Goal: Download file/media

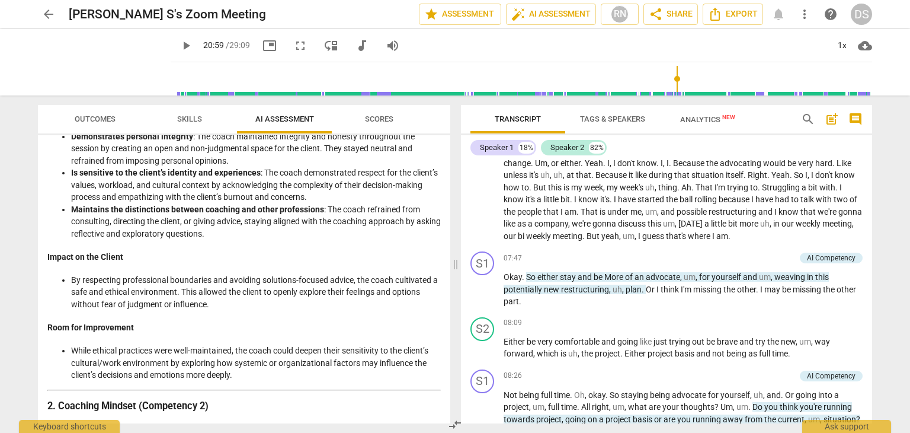
scroll to position [171, 0]
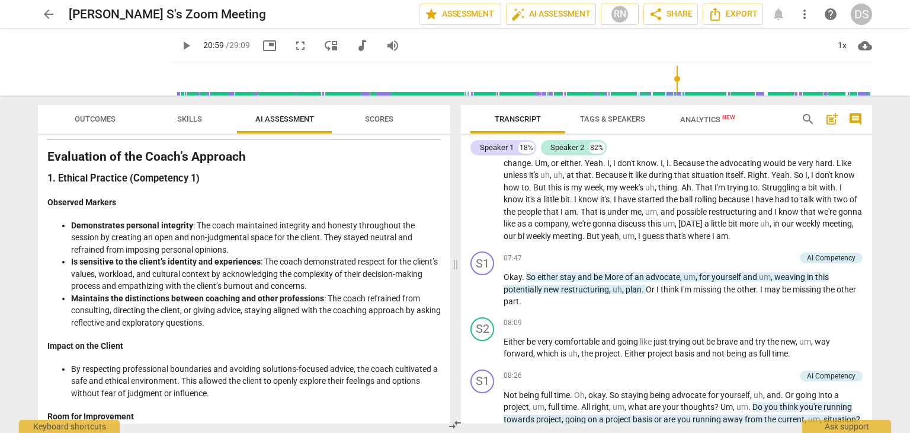
type input "1259"
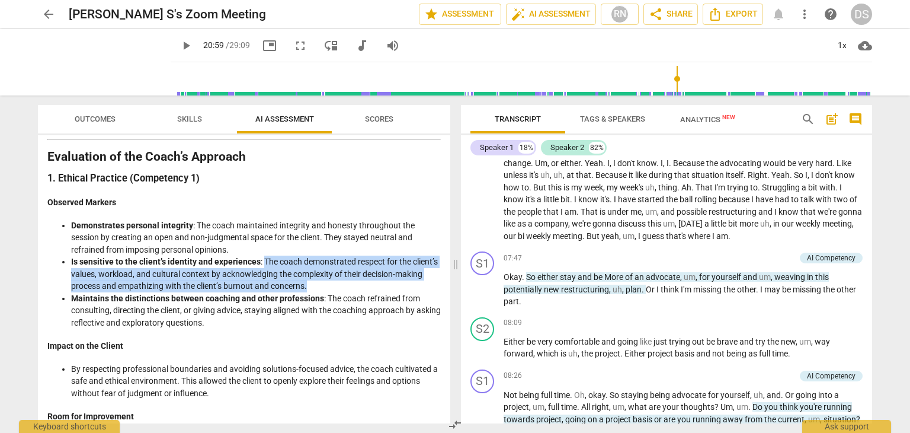
drag, startPoint x: 263, startPoint y: 262, endPoint x: 344, endPoint y: 284, distance: 84.8
click at [344, 284] on li "Is sensitive to the client’s identity and experiences : The coach demonstrated …" at bounding box center [256, 273] width 370 height 37
copy li "The coach demonstrated respect for the client’s values, workload, and cultural …"
click at [366, 308] on li "Maintains the distinctions between coaching and other professions : The coach r…" at bounding box center [256, 310] width 370 height 37
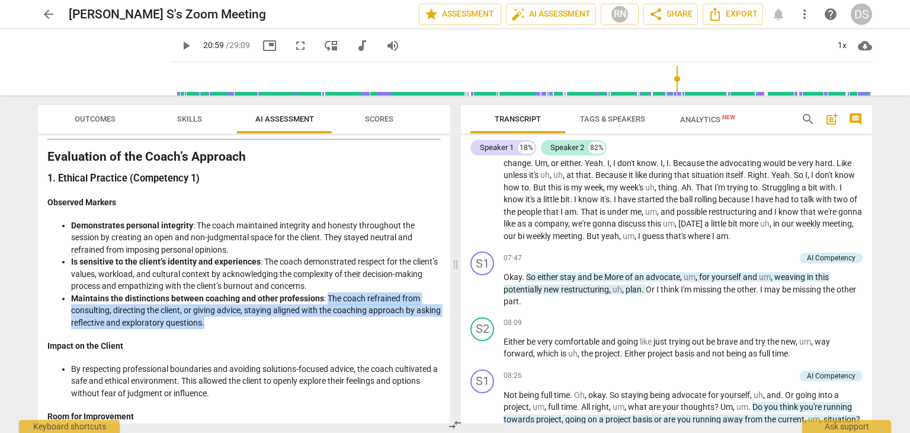
drag, startPoint x: 326, startPoint y: 294, endPoint x: 346, endPoint y: 316, distance: 29.8
click at [346, 316] on li "Maintains the distinctions between coaching and other professions : The coach r…" at bounding box center [256, 310] width 370 height 37
copy li "The coach refrained from consulting, directing the client, or giving advice, st…"
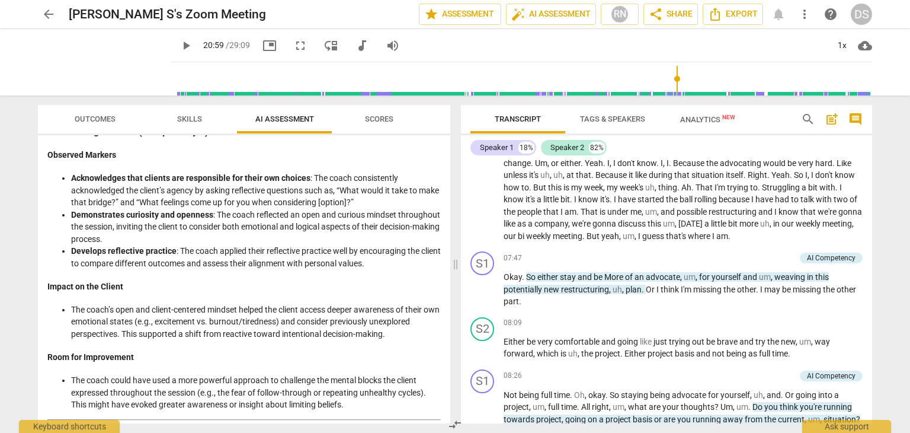
scroll to position [572, 0]
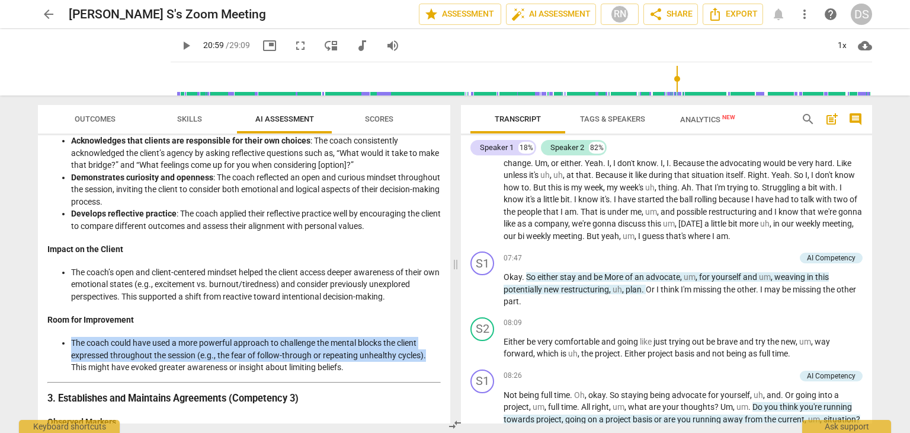
drag, startPoint x: 71, startPoint y: 340, endPoint x: 431, endPoint y: 356, distance: 360.7
click at [431, 356] on ul "The coach could have used a more powerful approach to challenge the mental bloc…" at bounding box center [244, 355] width 394 height 37
click at [293, 287] on li "The coach’s open and client-centered mindset helped the client access deeper aw…" at bounding box center [256, 284] width 370 height 37
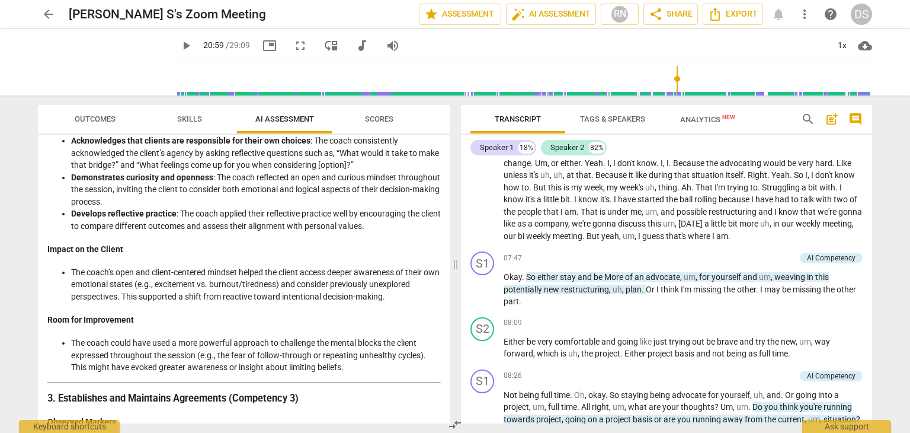
click at [278, 278] on li "The coach’s open and client-centered mindset helped the client access deeper aw…" at bounding box center [256, 284] width 370 height 37
click at [238, 221] on li "Develops reflective practice : The coach applied their reflective practice well…" at bounding box center [256, 219] width 370 height 24
click at [276, 292] on li "The coach’s open and client-centered mindset helped the client access deeper aw…" at bounding box center [256, 284] width 370 height 37
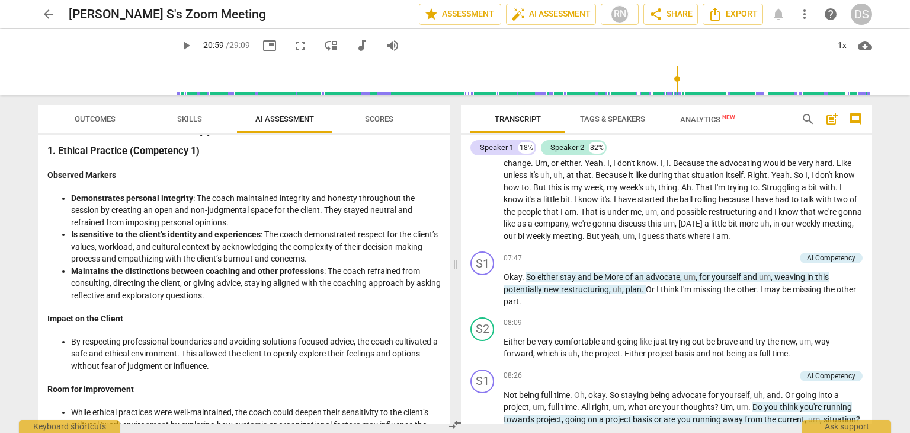
scroll to position [185, 0]
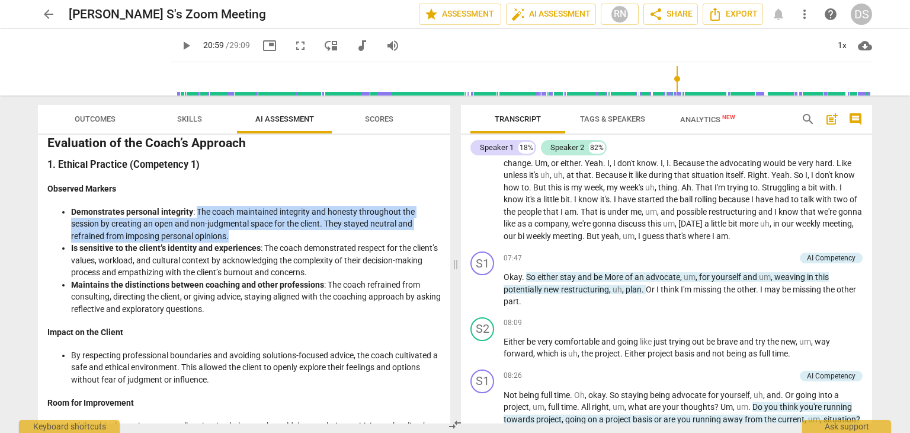
drag, startPoint x: 194, startPoint y: 212, endPoint x: 298, endPoint y: 231, distance: 104.9
click at [298, 231] on li "Demonstrates personal integrity : The coach maintained integrity and honesty th…" at bounding box center [256, 224] width 370 height 37
copy li "The coach maintained integrity and honesty throughout the session by creating a…"
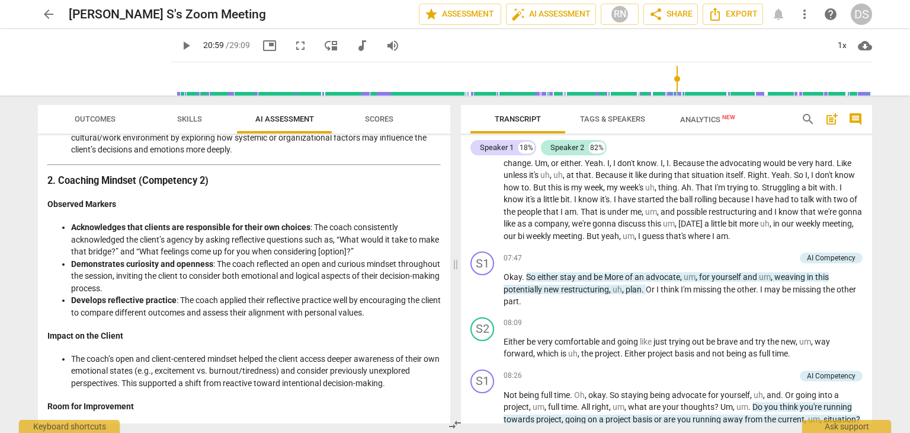
scroll to position [486, 0]
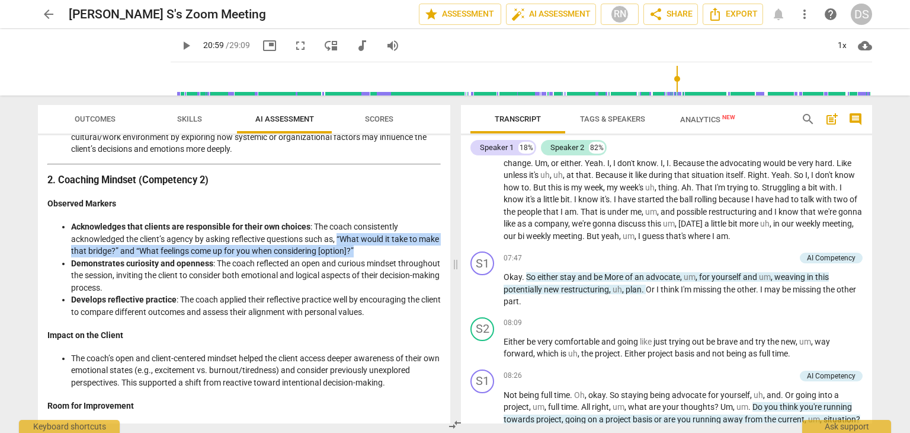
drag, startPoint x: 341, startPoint y: 239, endPoint x: 376, endPoint y: 250, distance: 36.6
click at [376, 250] on li "Acknowledges that clients are responsible for their own choices : The coach con…" at bounding box center [256, 238] width 370 height 37
copy li "“What would it take to make that bridge?” and “What feelings come up for you wh…"
click at [808, 117] on span "search" at bounding box center [808, 119] width 14 height 14
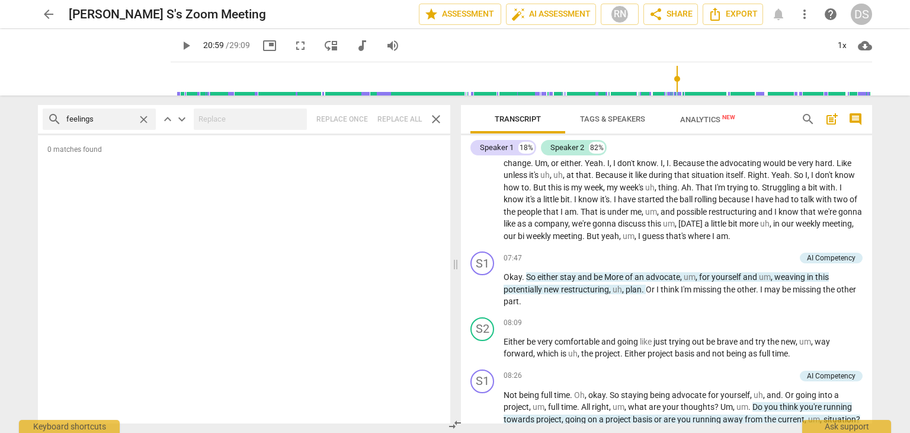
type input "feelings"
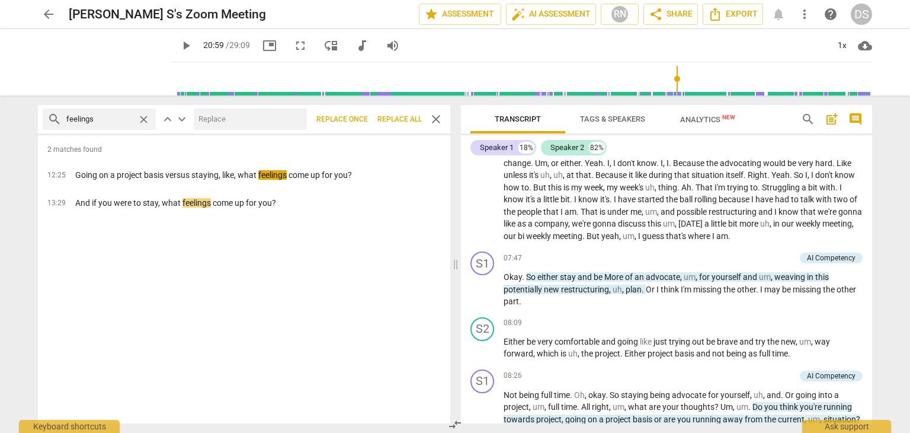
click at [146, 119] on span "close" at bounding box center [144, 119] width 12 height 12
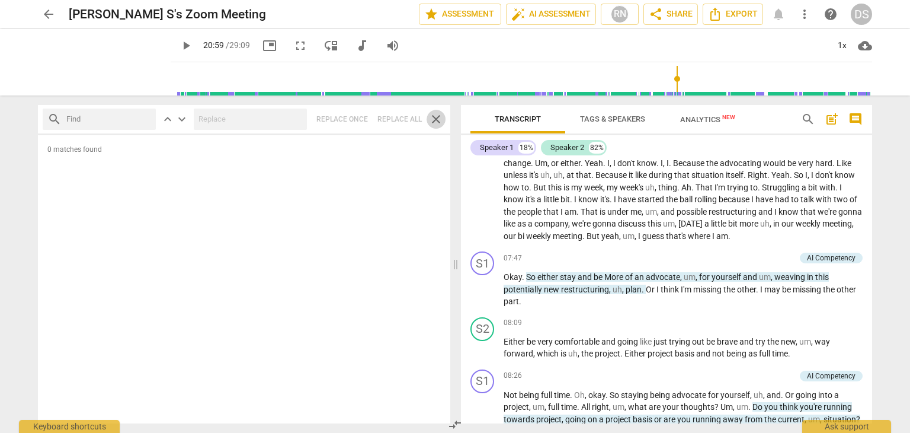
click at [431, 116] on span "close" at bounding box center [436, 119] width 14 height 14
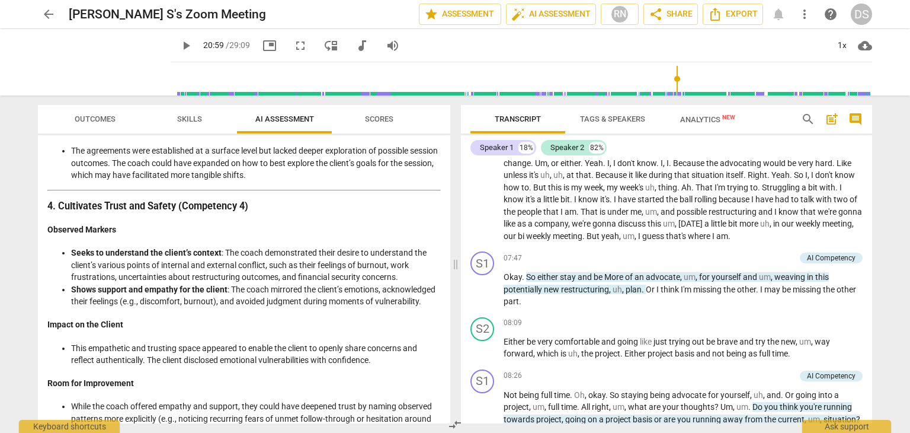
scroll to position [1021, 0]
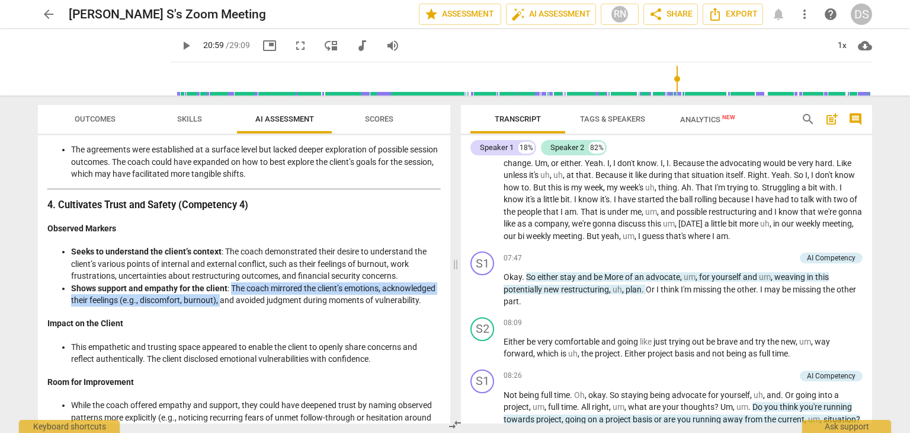
drag, startPoint x: 231, startPoint y: 299, endPoint x: 276, endPoint y: 310, distance: 46.4
click at [276, 306] on li "Shows support and empathy for the client : The coach mirrored the client’s emot…" at bounding box center [256, 294] width 370 height 24
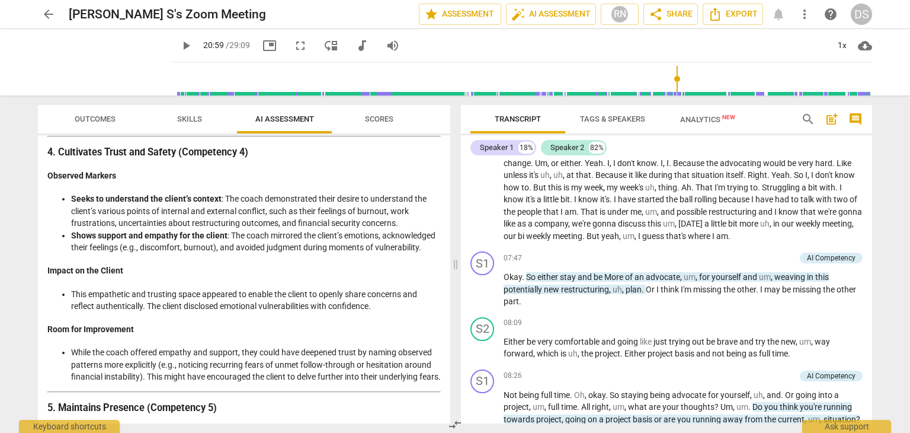
scroll to position [1080, 0]
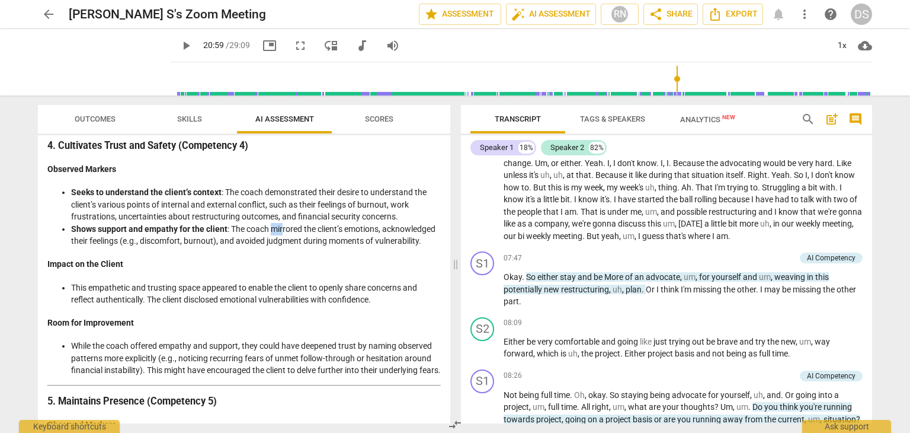
drag, startPoint x: 270, startPoint y: 239, endPoint x: 283, endPoint y: 243, distance: 13.5
click at [283, 243] on li "Shows support and empathy for the client : The coach mirrored the client’s emot…" at bounding box center [256, 235] width 370 height 24
click at [255, 236] on li "Shows support and empathy for the client : The coach mirrored the client’s emot…" at bounding box center [256, 235] width 370 height 24
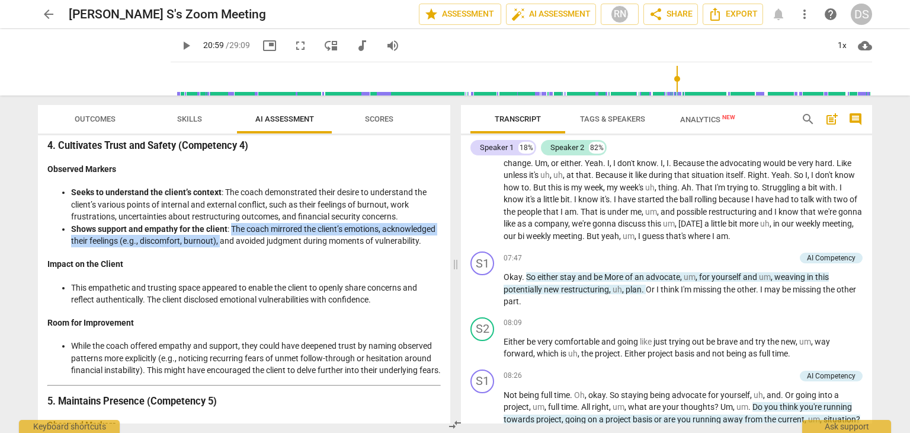
drag, startPoint x: 231, startPoint y: 239, endPoint x: 278, endPoint y: 254, distance: 48.9
click at [278, 247] on li "Shows support and empathy for the client : The coach mirrored the client’s emot…" at bounding box center [256, 235] width 370 height 24
copy li "The coach mirrored the client’s emotions, acknowledged their feelings (e.g., di…"
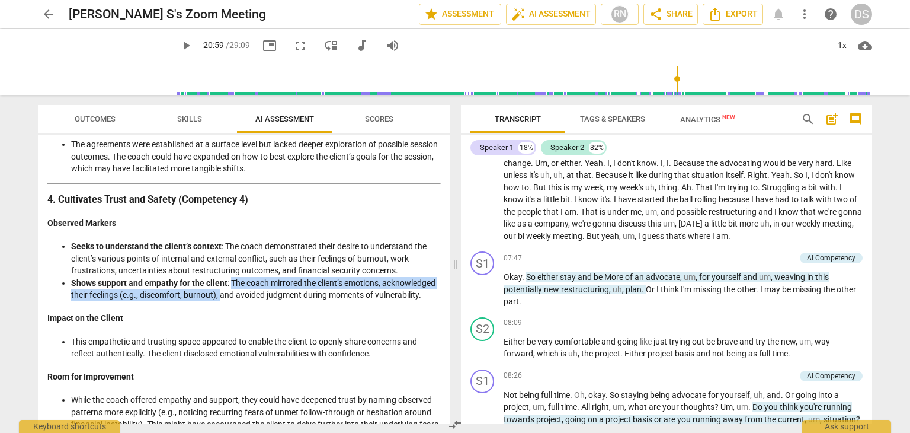
scroll to position [1107, 0]
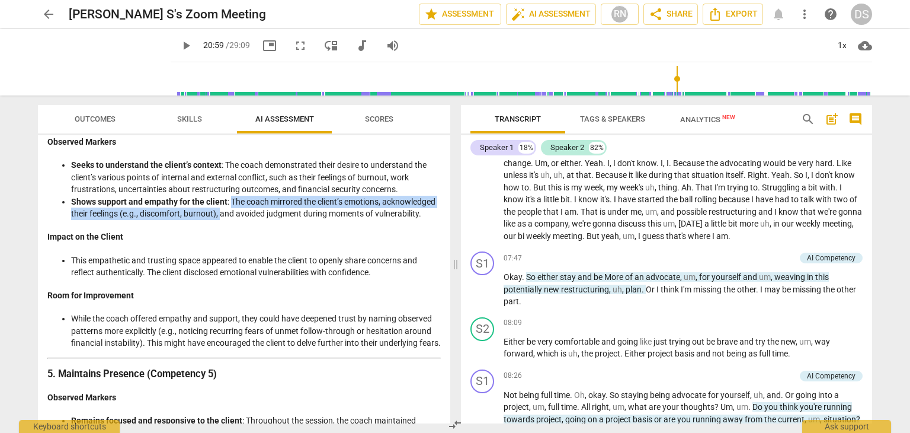
click at [286, 349] on li "While the coach offered empathy and support, they could have deepened trust by …" at bounding box center [256, 330] width 370 height 37
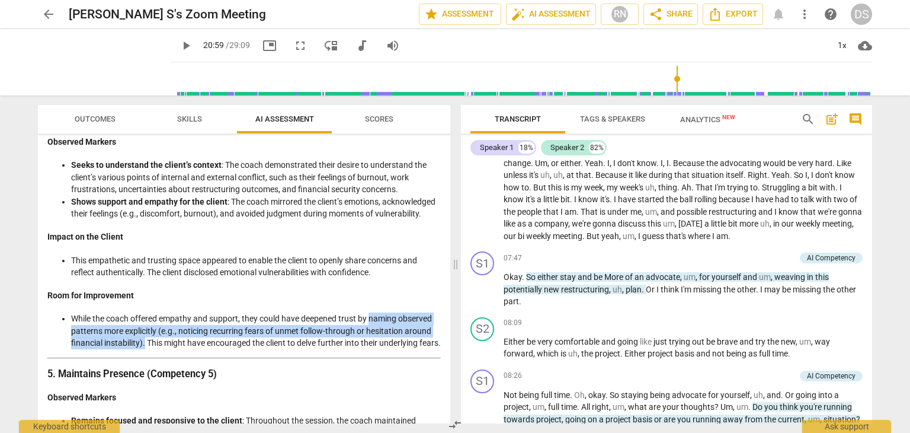
drag, startPoint x: 372, startPoint y: 341, endPoint x: 146, endPoint y: 367, distance: 227.3
click at [146, 349] on li "While the coach offered empathy and support, they could have deepened trust by …" at bounding box center [256, 330] width 370 height 37
copy li "naming observed patterns more explicitly (e.g., noticing recurring fears of unm…"
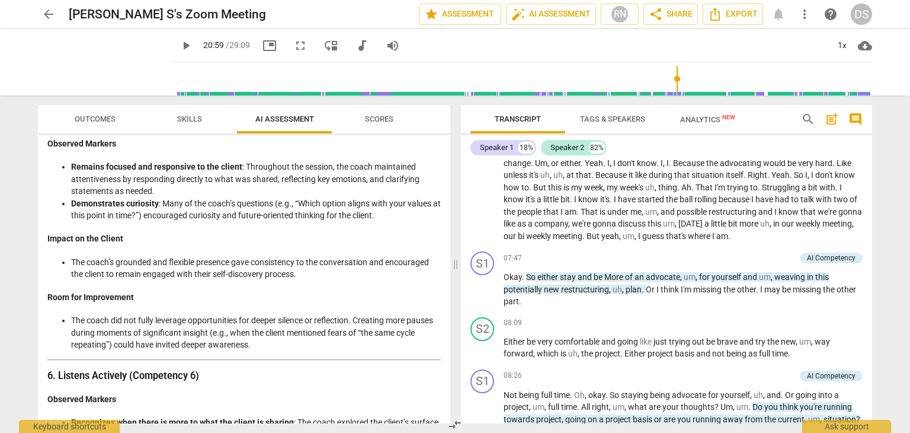
scroll to position [1364, 0]
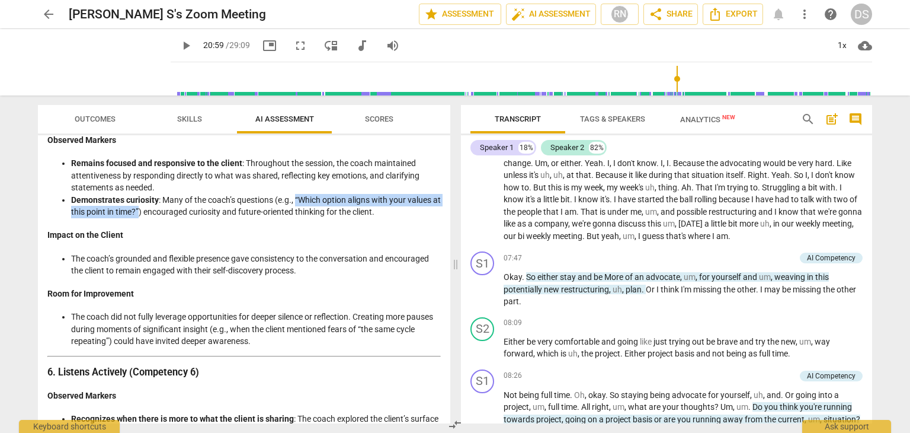
drag, startPoint x: 296, startPoint y: 234, endPoint x: 148, endPoint y: 244, distance: 148.6
click at [148, 218] on li "Demonstrates curiosity : Many of the coach’s questions (e.g., “Which option ali…" at bounding box center [256, 206] width 370 height 24
copy li "“Which option aligns with your values at this point in time?”"
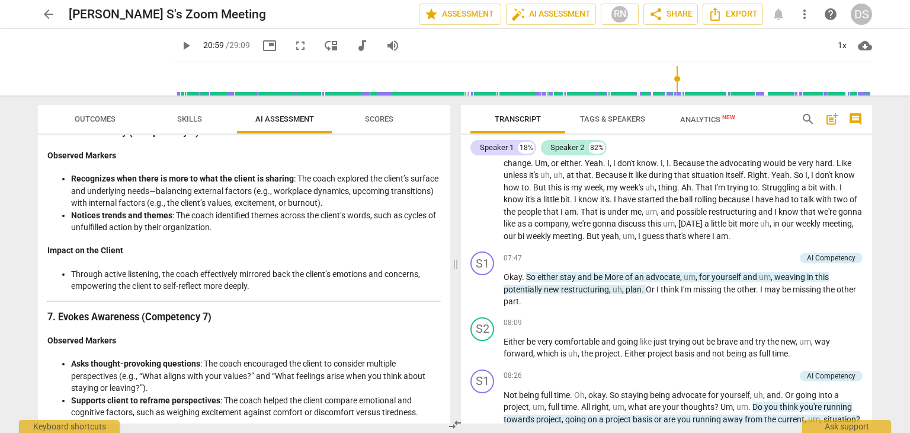
scroll to position [1601, 0]
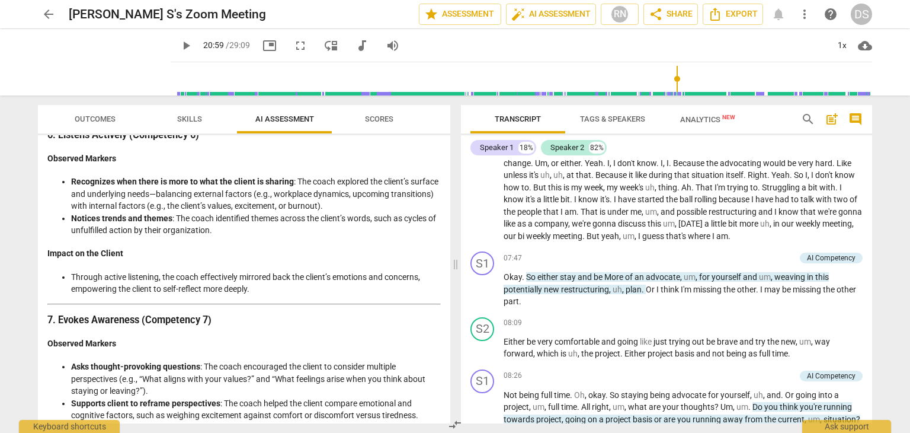
click at [246, 212] on li "Recognizes when there is more to what the client is sharing : The coach explore…" at bounding box center [256, 193] width 370 height 37
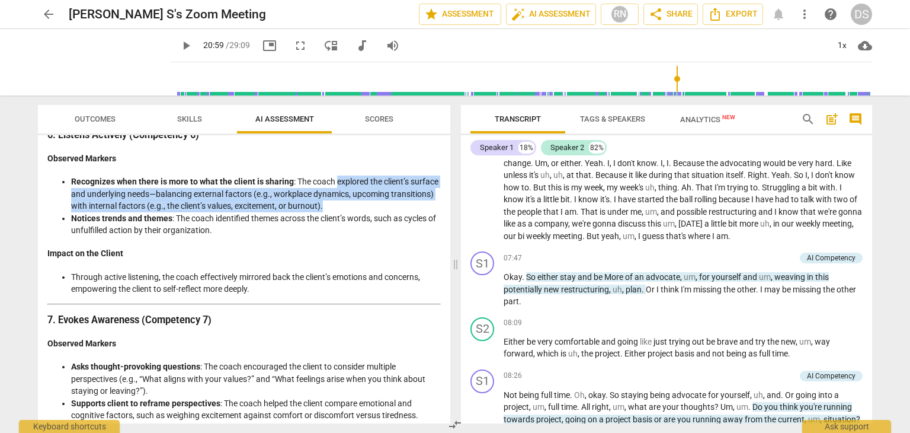
drag, startPoint x: 338, startPoint y: 215, endPoint x: 384, endPoint y: 239, distance: 51.7
click at [384, 212] on li "Recognizes when there is more to what the client is sharing : The coach explore…" at bounding box center [256, 193] width 370 height 37
copy li "explored the client’s surface and underlying needs—balancing external factors (…"
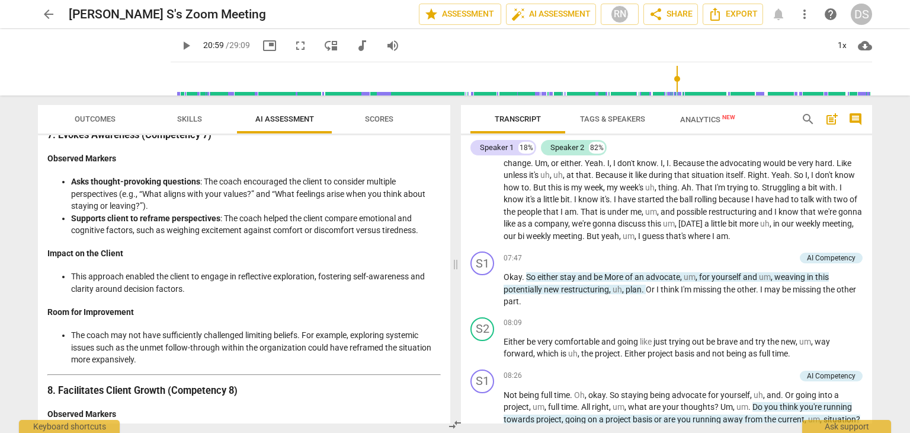
scroll to position [1785, 0]
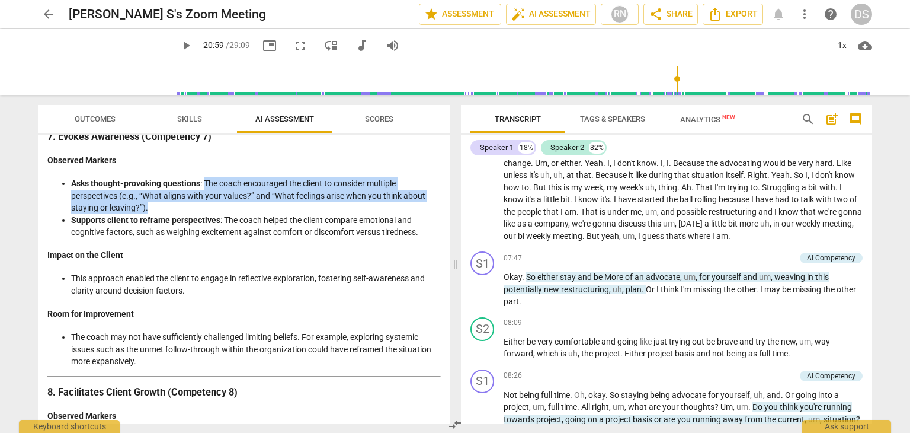
drag, startPoint x: 203, startPoint y: 216, endPoint x: 267, endPoint y: 241, distance: 67.9
click at [267, 214] on li "Asks thought-provoking questions : The coach encouraged the client to consider …" at bounding box center [256, 195] width 370 height 37
click at [309, 214] on li "Asks thought-provoking questions : The coach encouraged the client to consider …" at bounding box center [256, 195] width 370 height 37
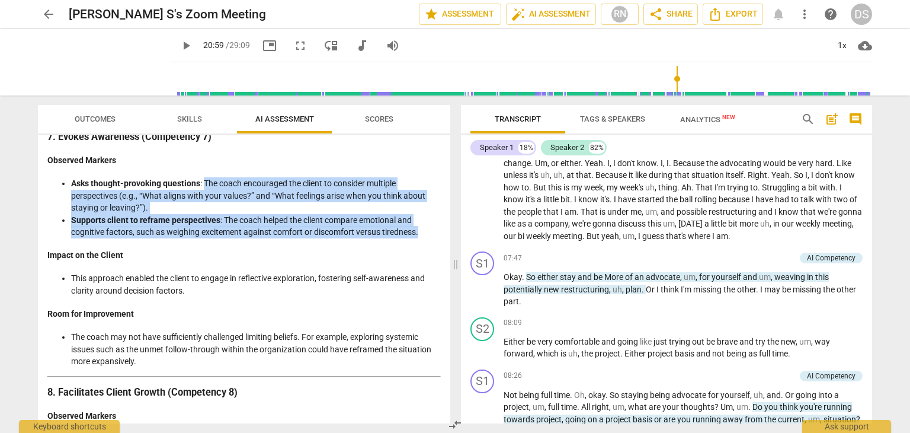
drag, startPoint x: 203, startPoint y: 215, endPoint x: 426, endPoint y: 263, distance: 227.4
click at [426, 238] on ul "Asks thought-provoking questions : The coach encouraged the client to consider …" at bounding box center [244, 207] width 394 height 61
copy ul "The coach encouraged the client to consider multiple perspectives (e.g., “What …"
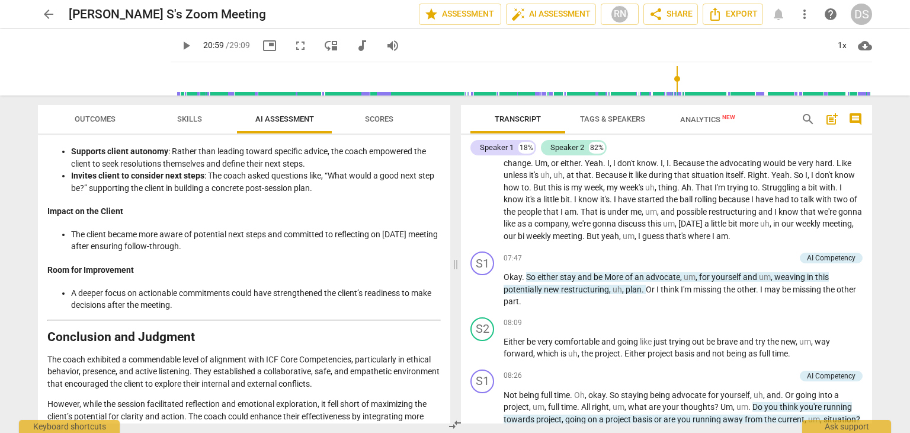
scroll to position [2073, 0]
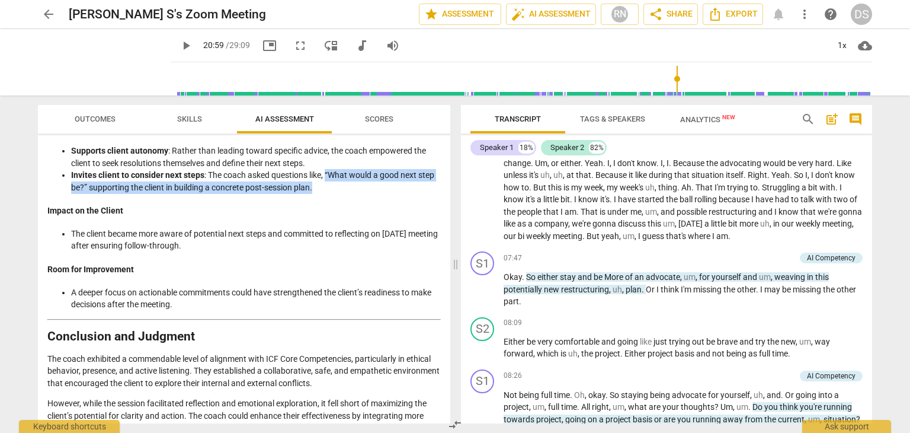
drag, startPoint x: 327, startPoint y: 206, endPoint x: 331, endPoint y: 218, distance: 11.8
click at [331, 193] on li "Invites client to consider next steps : The coach asked questions like, “What w…" at bounding box center [256, 181] width 370 height 24
copy li "“What would a good next step be?” supporting the client in building a concrete …"
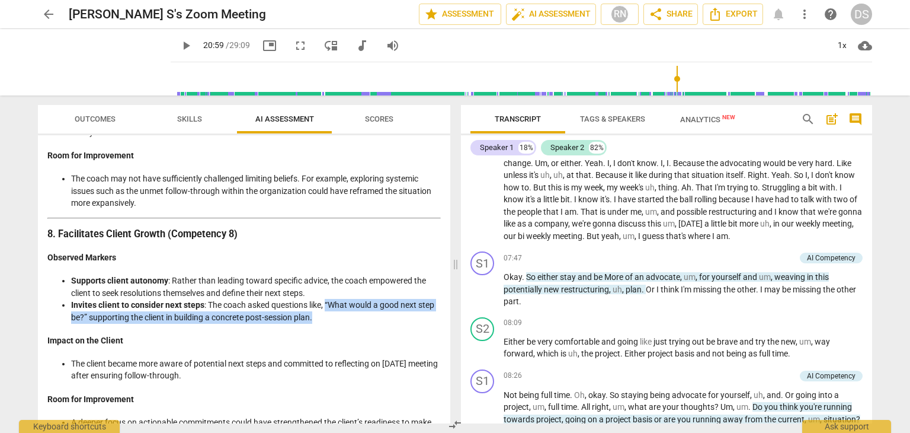
scroll to position [1942, 0]
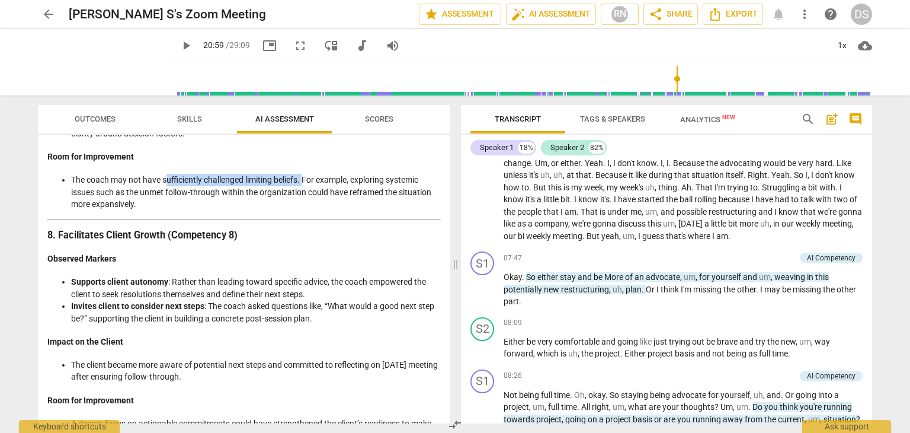
drag, startPoint x: 167, startPoint y: 212, endPoint x: 306, endPoint y: 215, distance: 139.3
click at [306, 210] on li "The coach may not have sufficiently challenged limiting beliefs. For example, e…" at bounding box center [256, 192] width 370 height 37
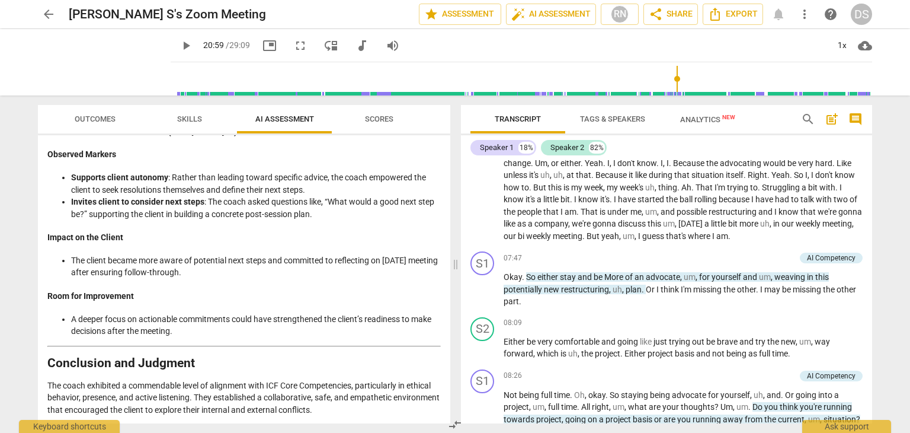
scroll to position [2054, 0]
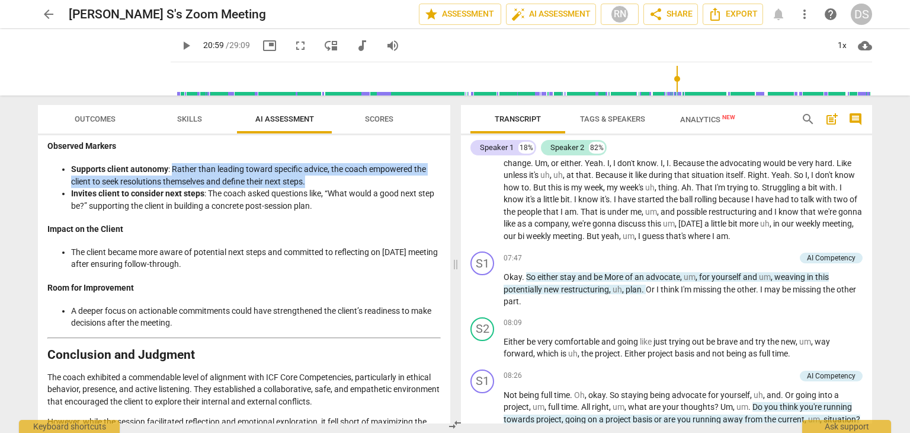
drag, startPoint x: 171, startPoint y: 203, endPoint x: 316, endPoint y: 216, distance: 145.8
click at [316, 187] on li "Supports client autonomy : Rather than leading toward specific advice, the coac…" at bounding box center [256, 175] width 370 height 24
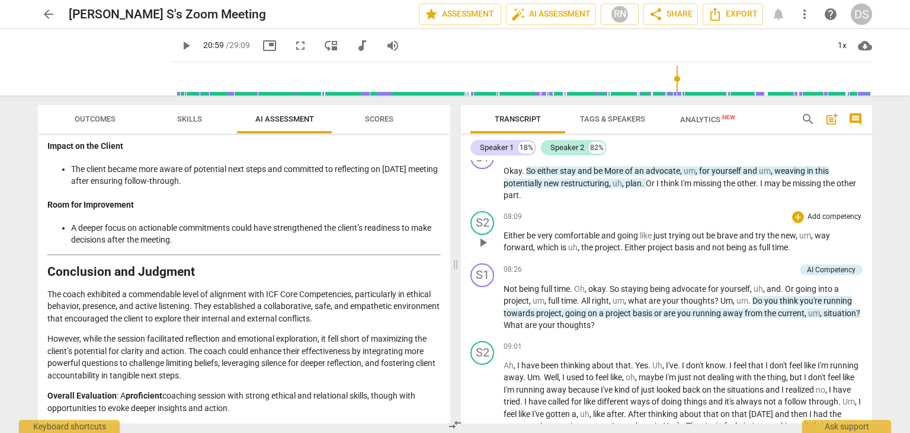
scroll to position [1510, 0]
click at [482, 184] on span "play_arrow" at bounding box center [483, 182] width 14 height 14
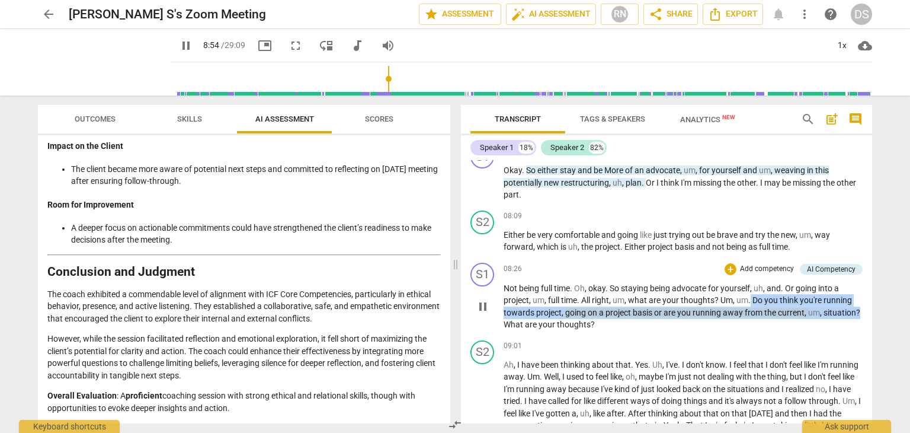
drag, startPoint x: 750, startPoint y: 307, endPoint x: 864, endPoint y: 318, distance: 113.8
click at [864, 318] on div "S1 play_arrow pause 08:26 + Add competency AI Competency keyboard_arrow_right N…" at bounding box center [666, 297] width 411 height 78
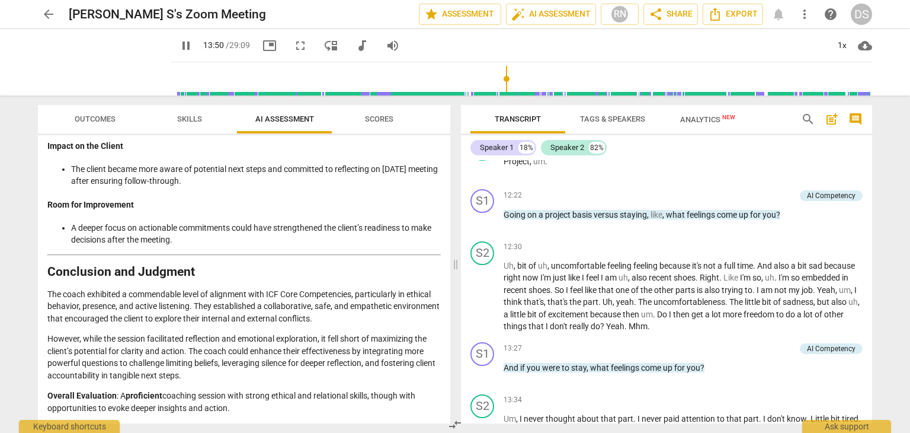
scroll to position [2409, 0]
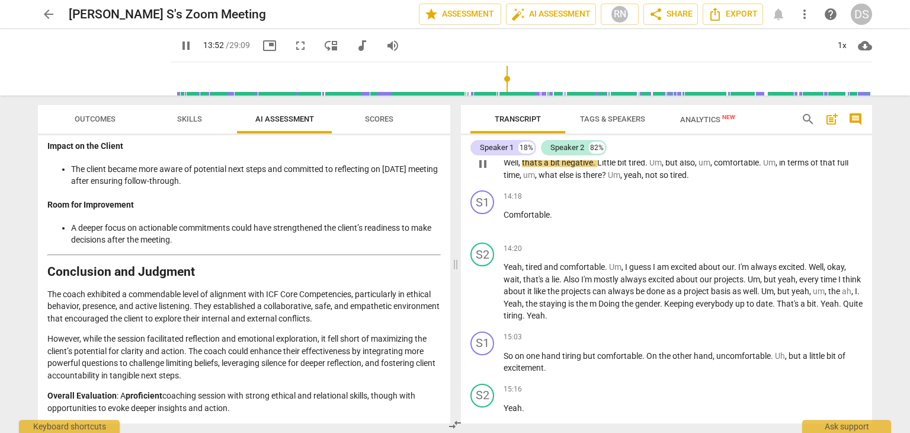
click at [487, 168] on span "pause" at bounding box center [483, 163] width 14 height 14
type input "832"
click at [743, 19] on span "Export" at bounding box center [733, 14] width 50 height 14
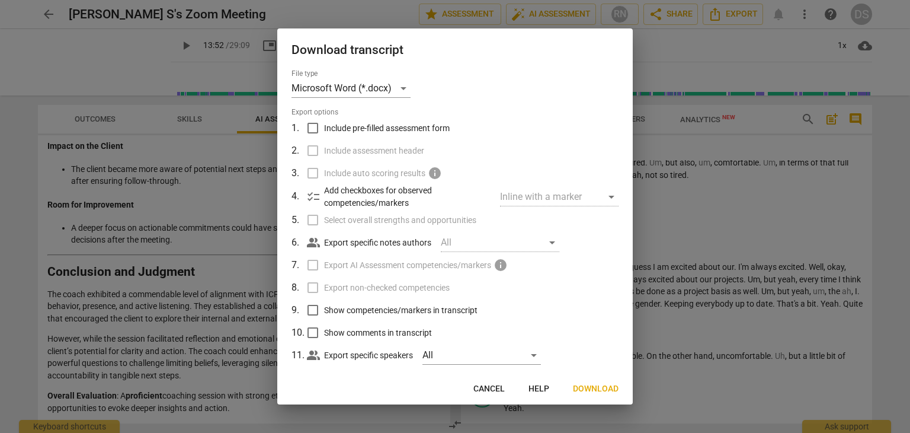
click at [727, 37] on div at bounding box center [455, 216] width 910 height 433
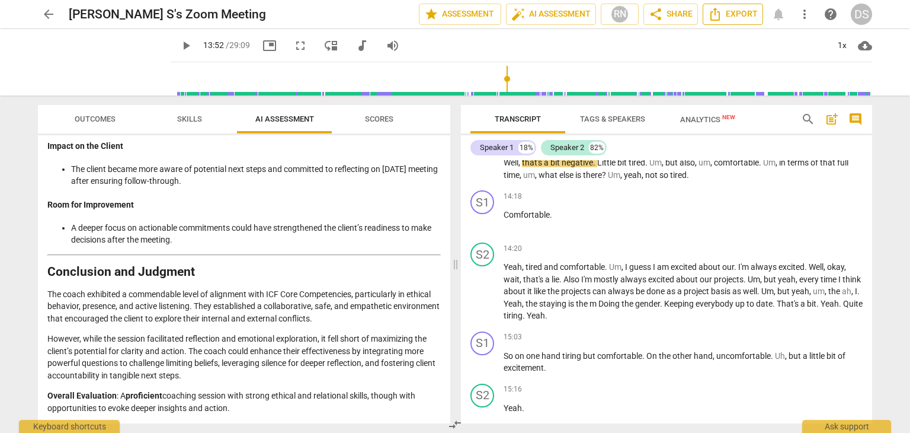
click at [745, 20] on span "Export" at bounding box center [733, 14] width 50 height 14
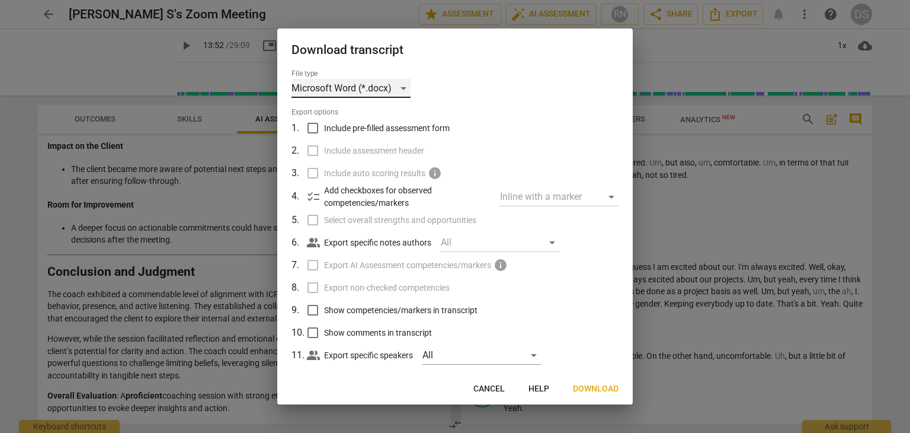
click at [367, 87] on div "Microsoft Word (*.docx)" at bounding box center [351, 88] width 119 height 19
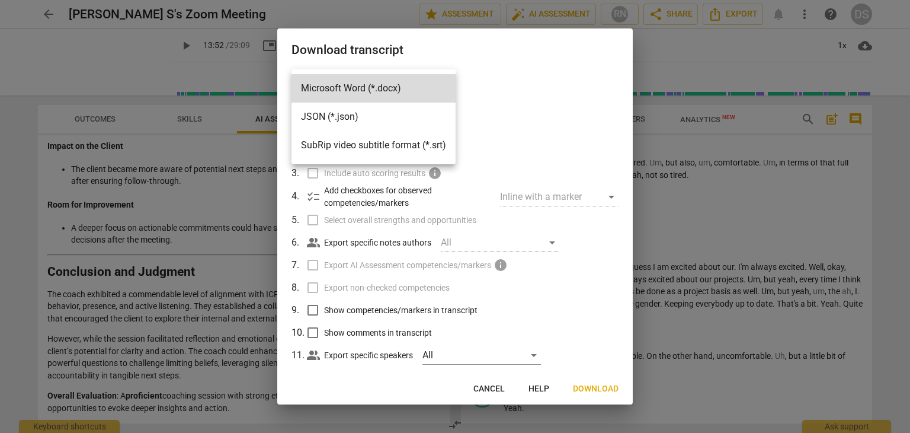
click at [502, 65] on div at bounding box center [455, 216] width 910 height 433
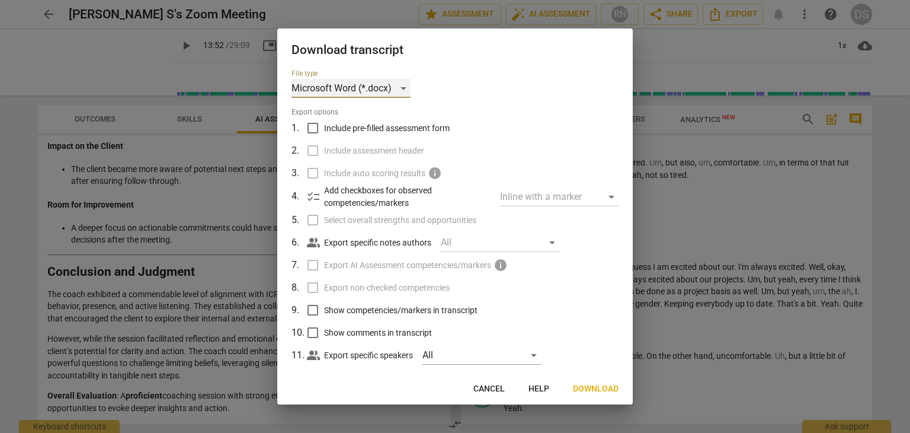
click at [363, 89] on div "Microsoft Word (*.docx)" at bounding box center [351, 88] width 119 height 19
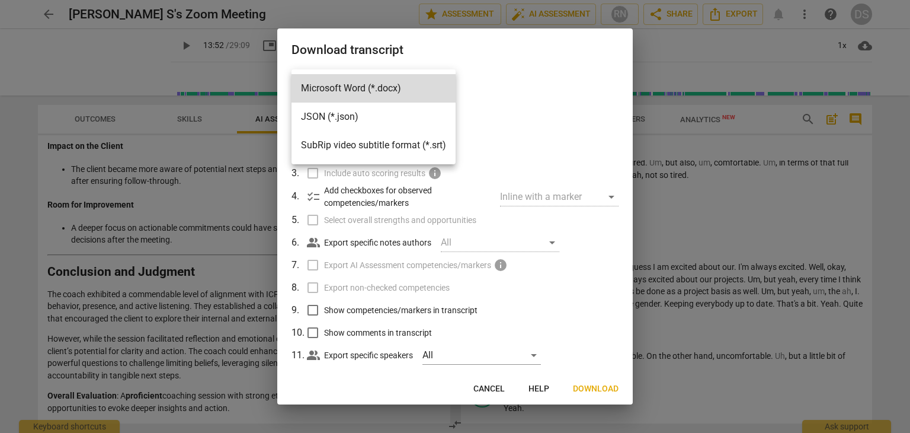
click at [480, 98] on div at bounding box center [455, 216] width 910 height 433
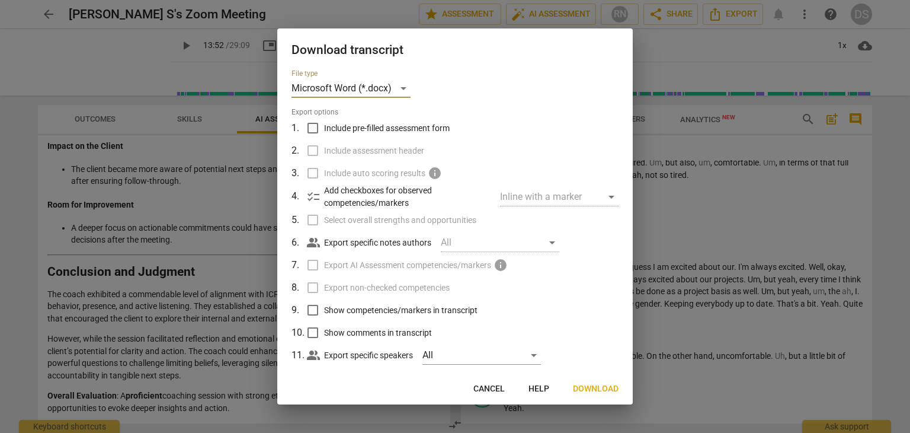
click at [613, 392] on span "Download" at bounding box center [596, 389] width 46 height 12
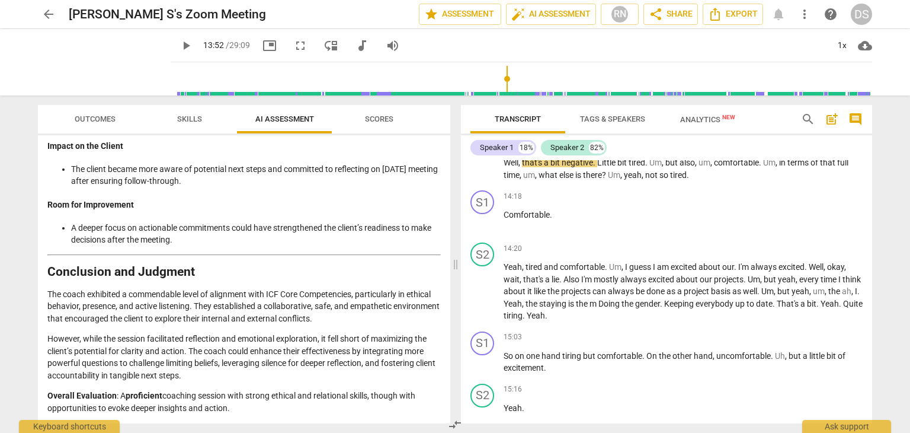
click at [328, 25] on div "arrow_back [PERSON_NAME] S's Zoom Meeting edit star Assessment auto_fix_high AI…" at bounding box center [454, 14] width 891 height 28
click at [53, 11] on span "arrow_back" at bounding box center [48, 14] width 14 height 14
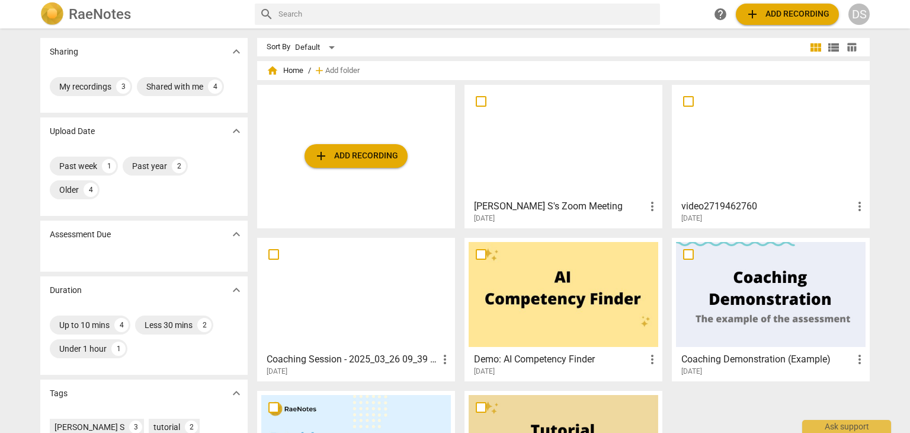
click at [653, 206] on span "more_vert" at bounding box center [652, 206] width 14 height 14
click at [657, 208] on li "Move" at bounding box center [666, 206] width 45 height 28
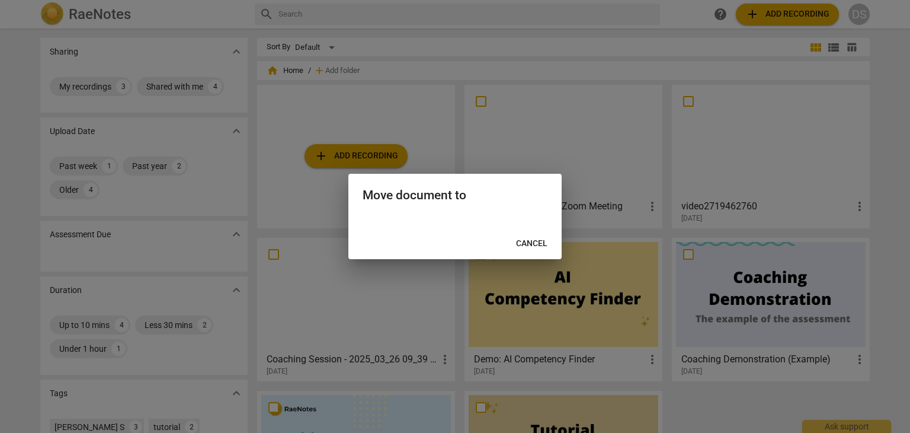
click at [529, 250] on button "Cancel" at bounding box center [532, 243] width 50 height 21
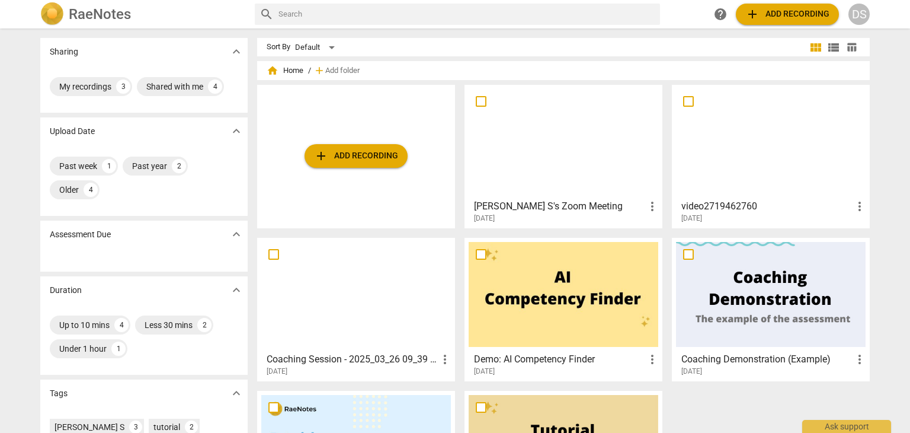
click at [288, 75] on span "home Home" at bounding box center [285, 71] width 37 height 12
click at [87, 84] on div "My recordings" at bounding box center [85, 87] width 52 height 12
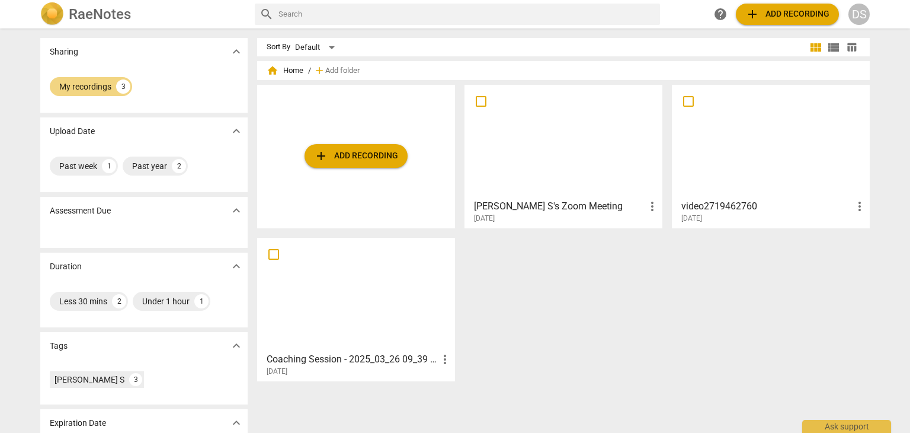
click at [587, 164] on div at bounding box center [564, 141] width 190 height 105
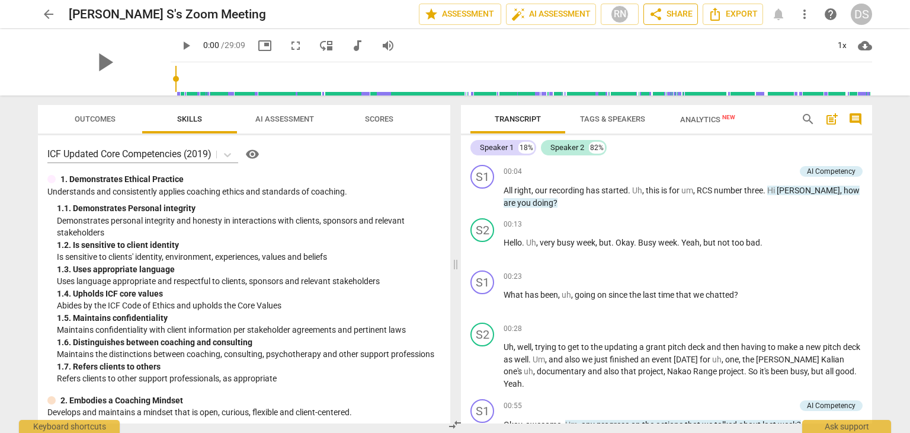
click at [689, 17] on span "share Share" at bounding box center [671, 14] width 44 height 14
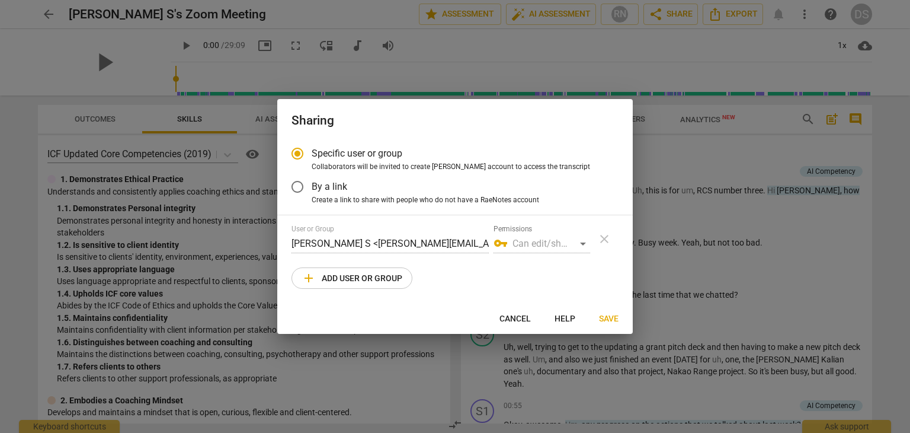
click at [519, 313] on span "Cancel" at bounding box center [515, 319] width 31 height 12
radio input "false"
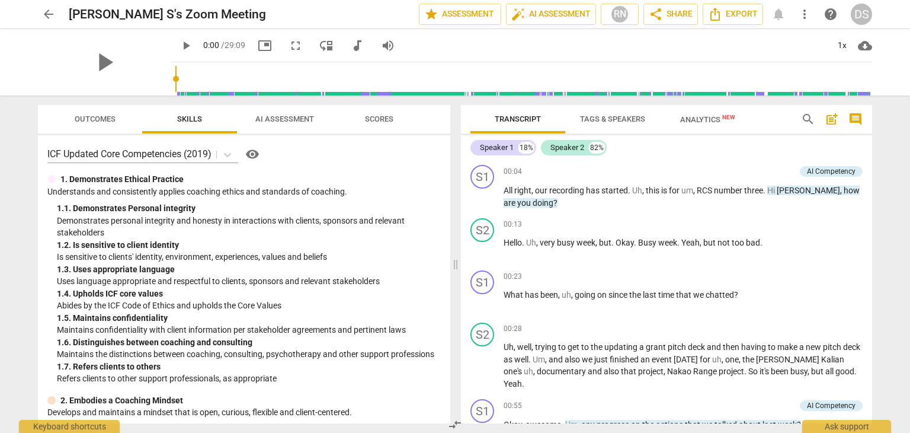
click at [804, 12] on span "more_vert" at bounding box center [805, 14] width 14 height 14
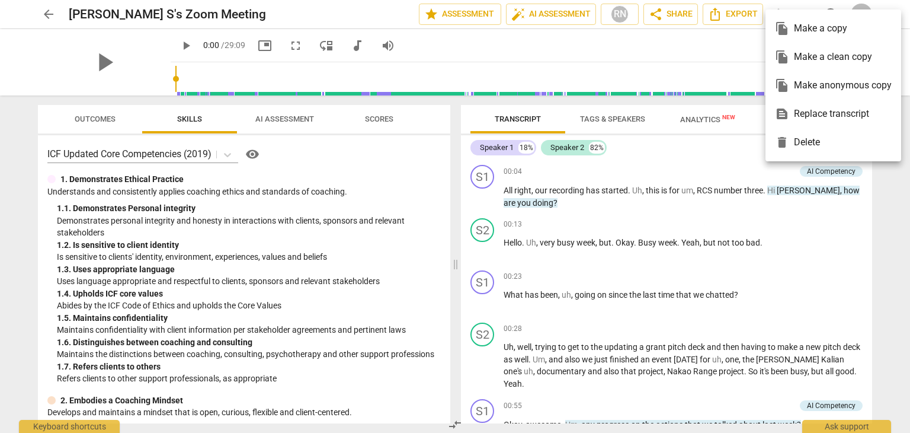
click at [447, 55] on div at bounding box center [455, 216] width 910 height 433
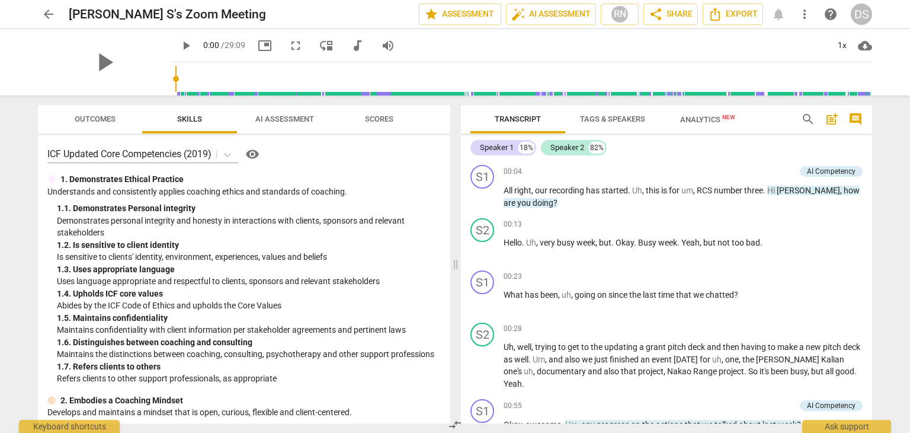
click at [420, 56] on div "play_arrow play_arrow 0:00 / 29:09 picture_in_picture fullscreen move_down audi…" at bounding box center [455, 62] width 835 height 66
click at [319, 46] on span "move_down" at bounding box center [326, 46] width 14 height 14
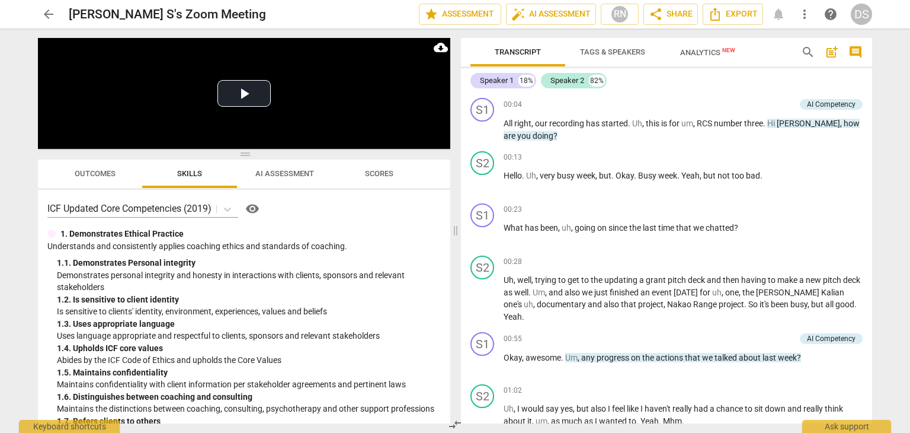
click at [444, 46] on span "cloud_download" at bounding box center [441, 47] width 14 height 14
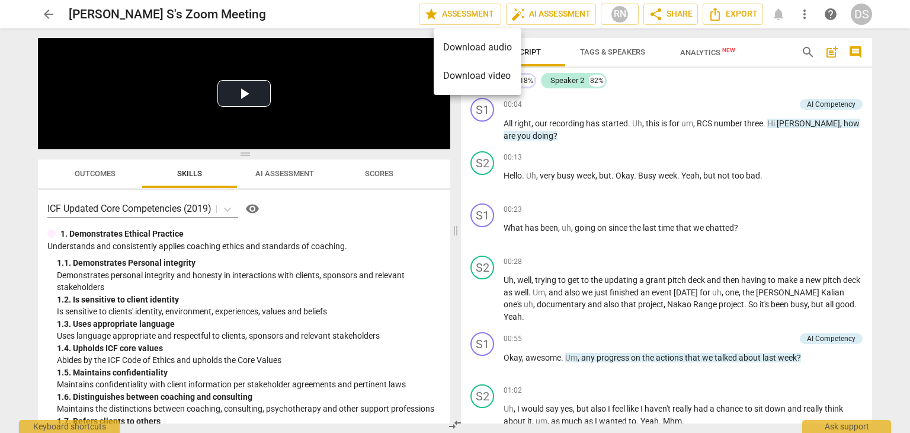
click at [375, 10] on div at bounding box center [455, 216] width 910 height 433
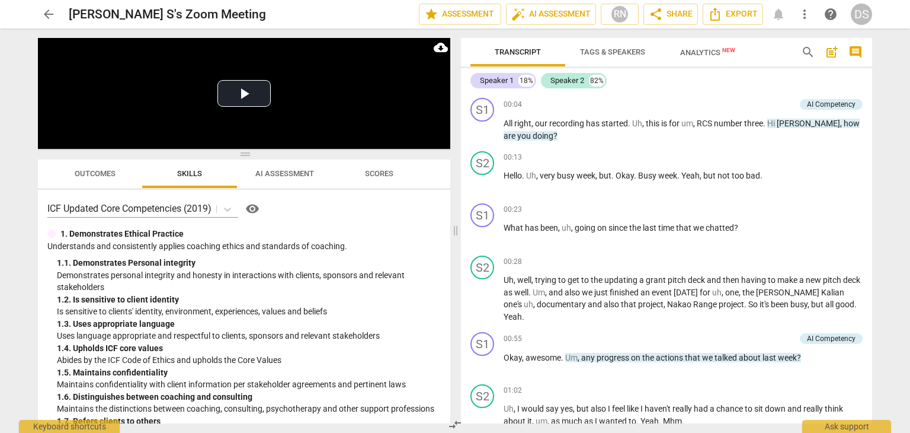
click at [83, 175] on span "Outcomes" at bounding box center [95, 173] width 41 height 9
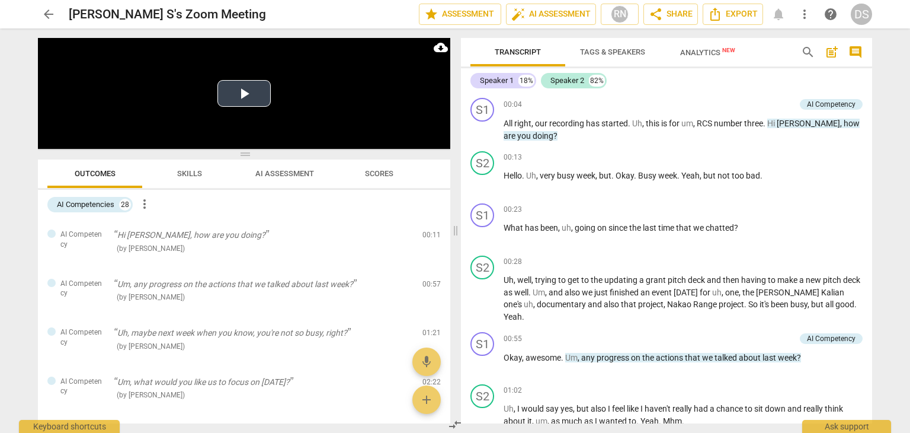
click at [270, 92] on button "Play Video" at bounding box center [244, 93] width 53 height 27
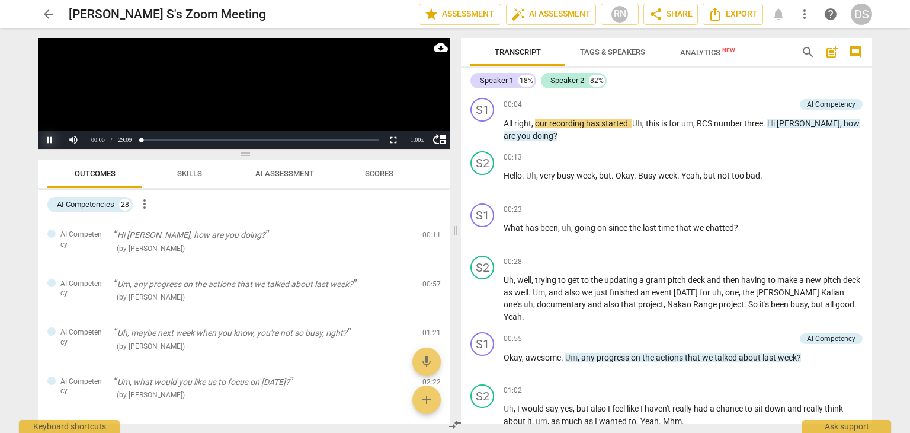
click at [54, 138] on button "Pause" at bounding box center [50, 140] width 24 height 18
click at [447, 138] on button "move_up" at bounding box center [439, 140] width 21 height 18
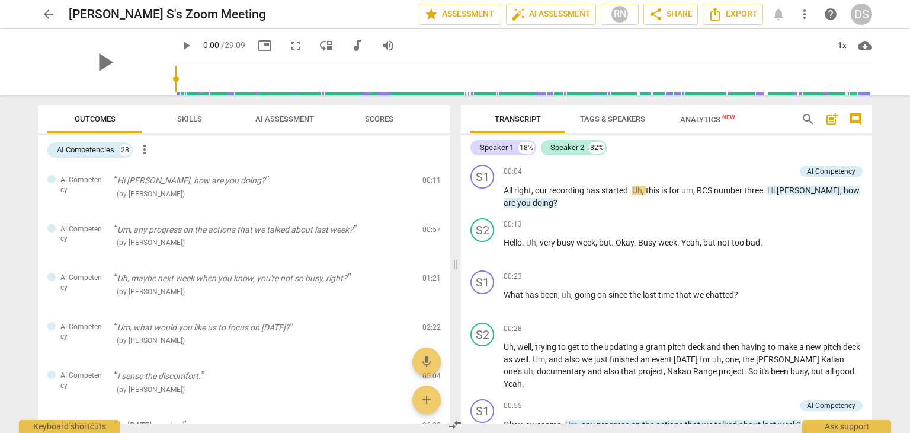
type input "6"
click at [867, 44] on span "cloud_download" at bounding box center [865, 46] width 14 height 14
click at [728, 42] on div at bounding box center [455, 216] width 910 height 433
click at [864, 49] on span "cloud_download" at bounding box center [865, 46] width 14 height 14
click at [844, 77] on li "Download video" at bounding box center [858, 74] width 88 height 28
